Goal: Book appointment/travel/reservation

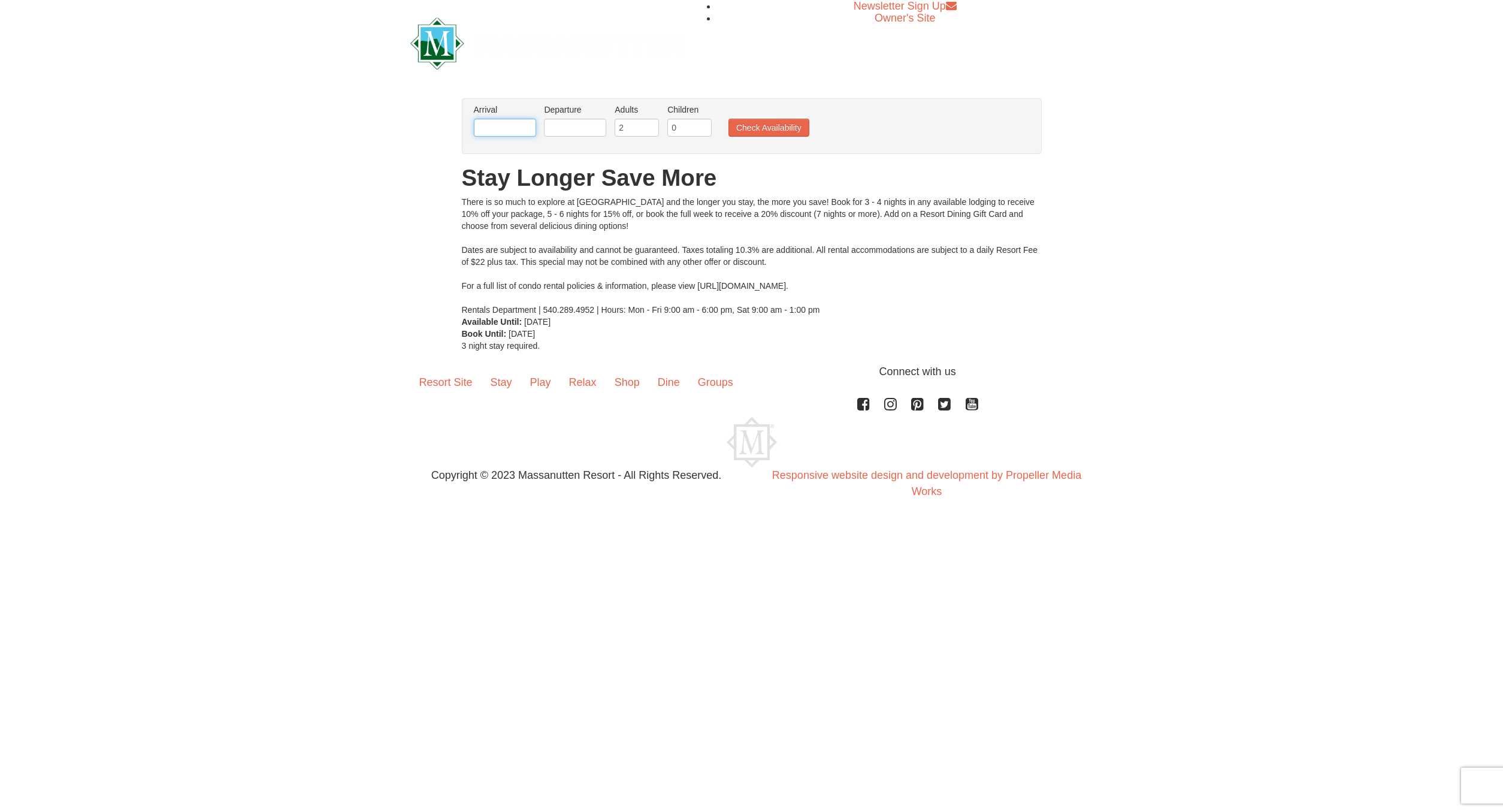
click at [498, 121] on input "text" at bounding box center [505, 128] width 62 height 18
click at [516, 143] on select "Oct Nov Dec" at bounding box center [543, 151] width 55 height 18
click at [553, 150] on select "Oct Nov Dec" at bounding box center [543, 151] width 55 height 18
click at [625, 150] on span "Next" at bounding box center [623, 149] width 10 height 10
click at [623, 149] on span "Next" at bounding box center [623, 149] width 10 height 10
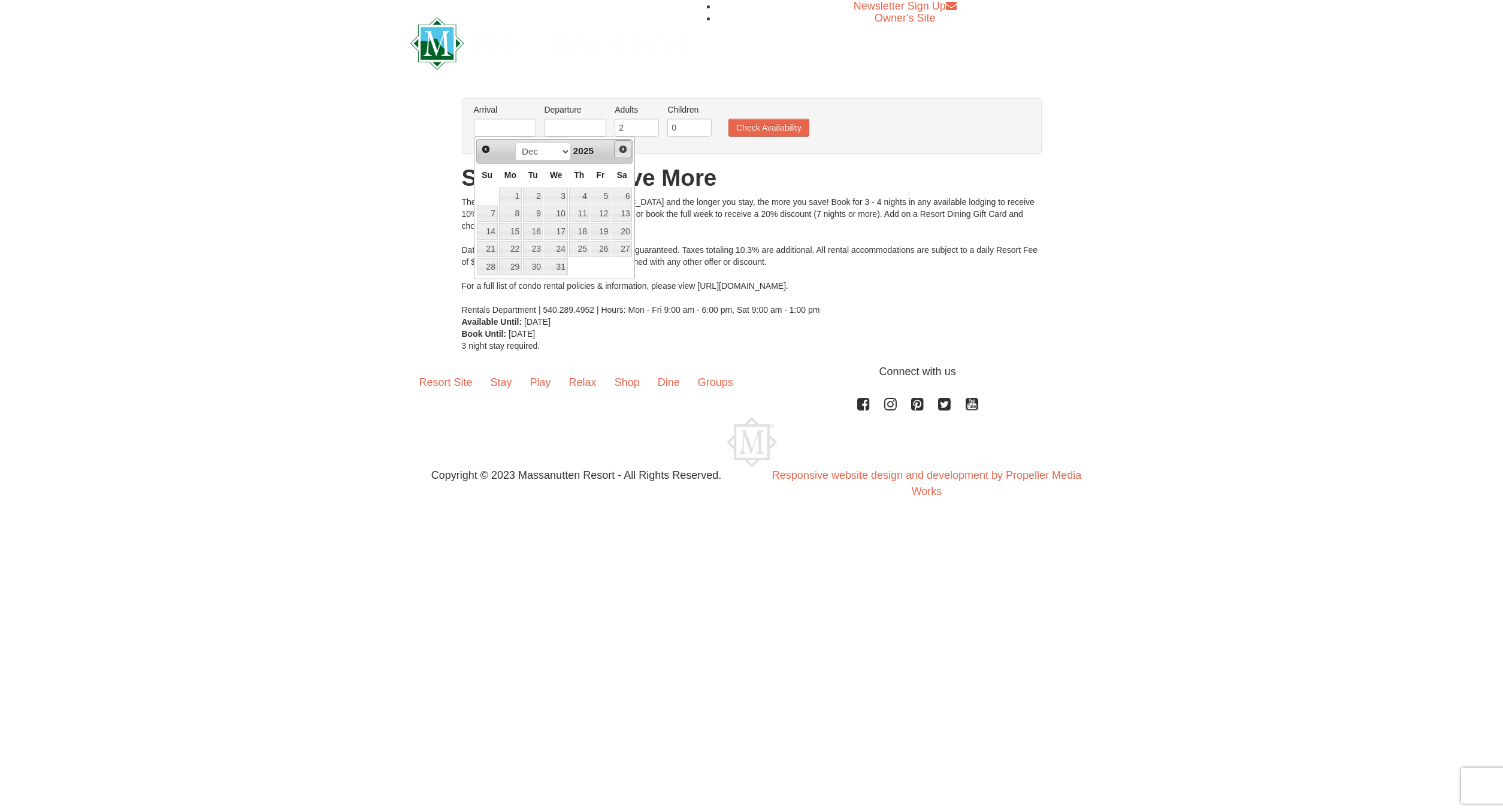
click at [622, 149] on span "Next" at bounding box center [623, 149] width 10 height 10
click at [602, 234] on link "16" at bounding box center [600, 230] width 20 height 17
type input "[DATE]"
click at [572, 131] on input "text" at bounding box center [575, 128] width 62 height 18
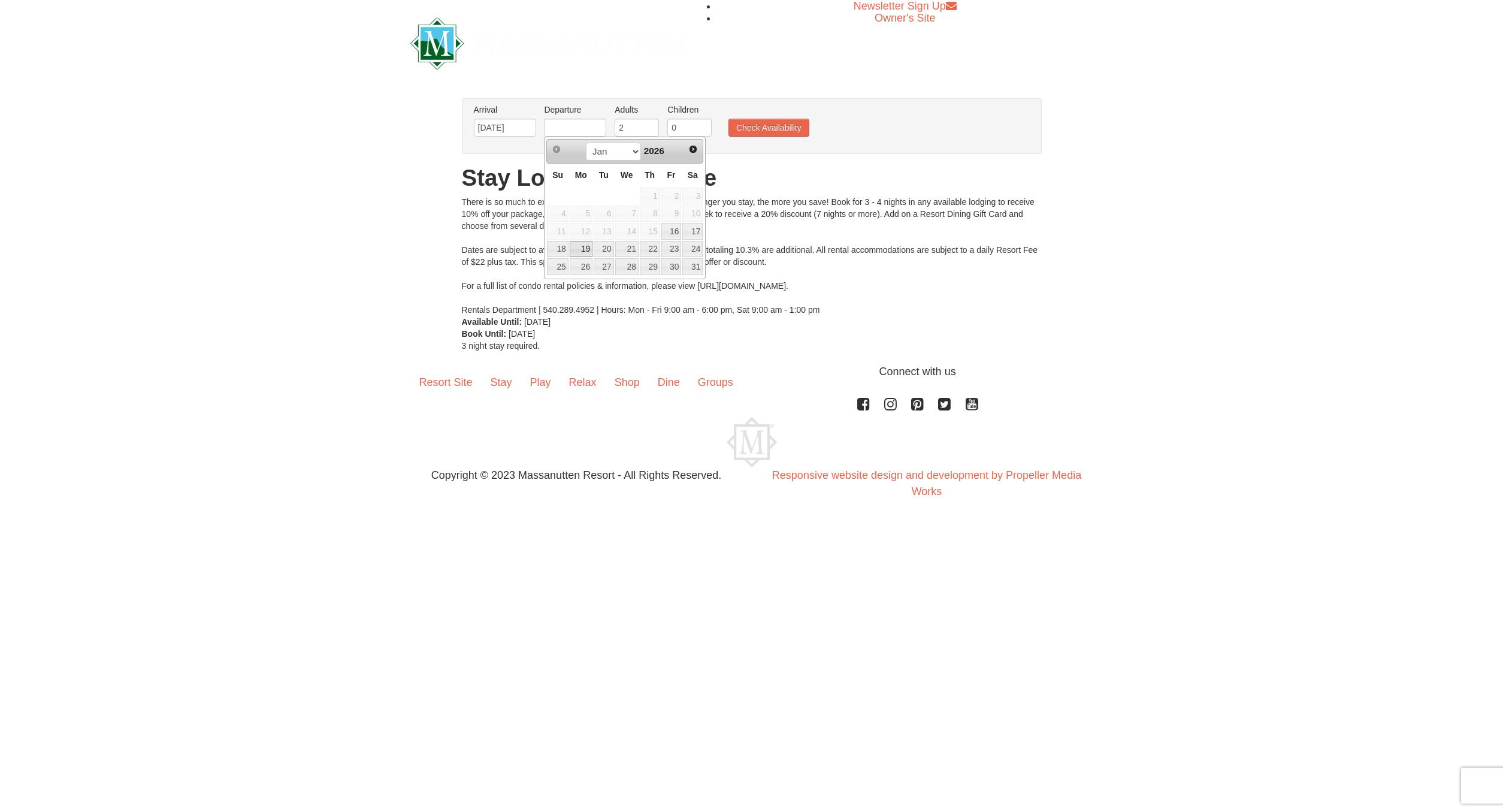
click at [576, 247] on link "19" at bounding box center [582, 249] width 23 height 17
type input "[DATE]"
type input "1"
click at [649, 128] on input "1" at bounding box center [637, 128] width 44 height 18
type input "1"
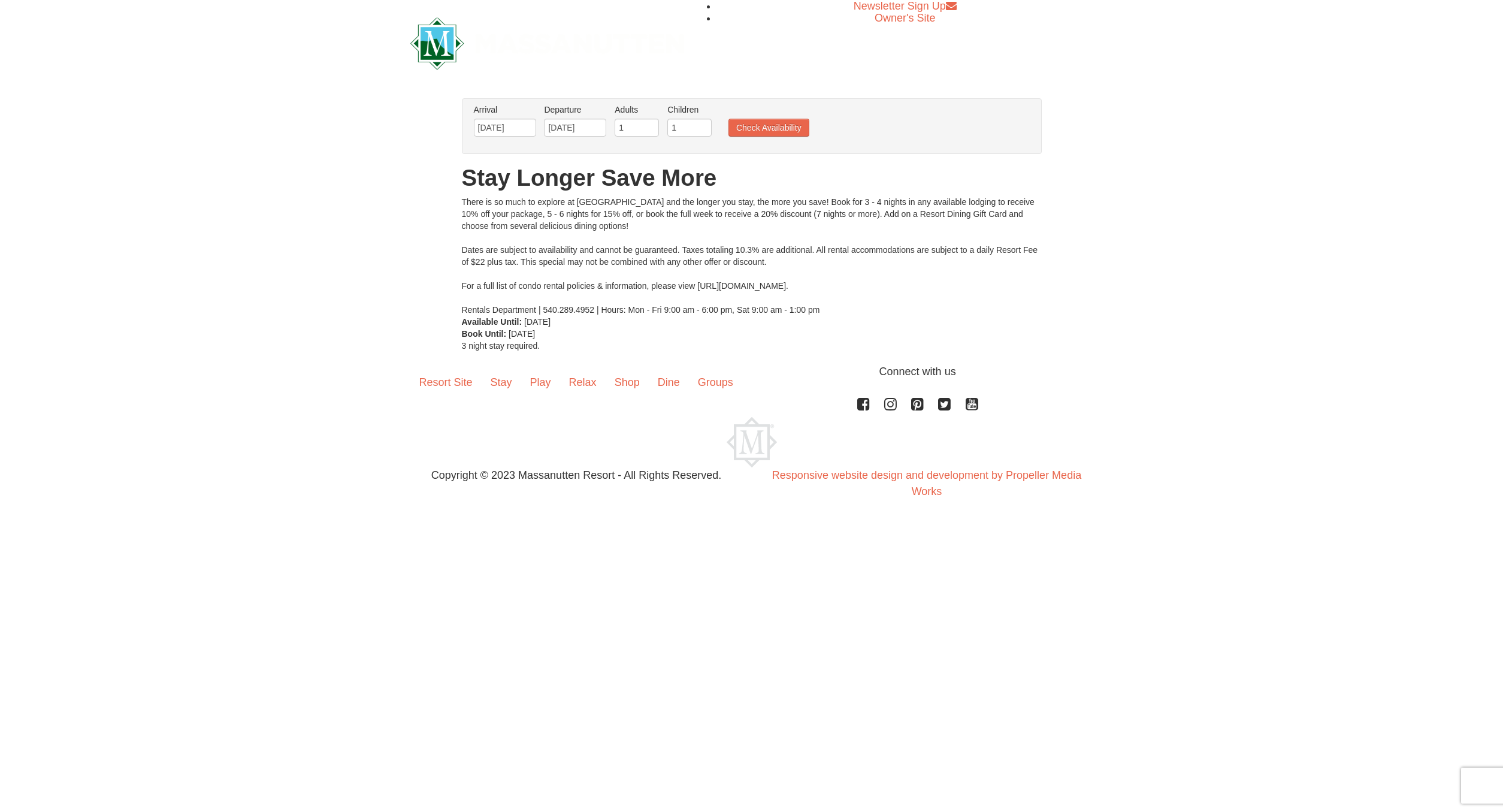
click at [700, 127] on input "1" at bounding box center [690, 128] width 44 height 18
click at [748, 128] on button "Check Availability" at bounding box center [769, 128] width 81 height 18
